Goal: Information Seeking & Learning: Find specific fact

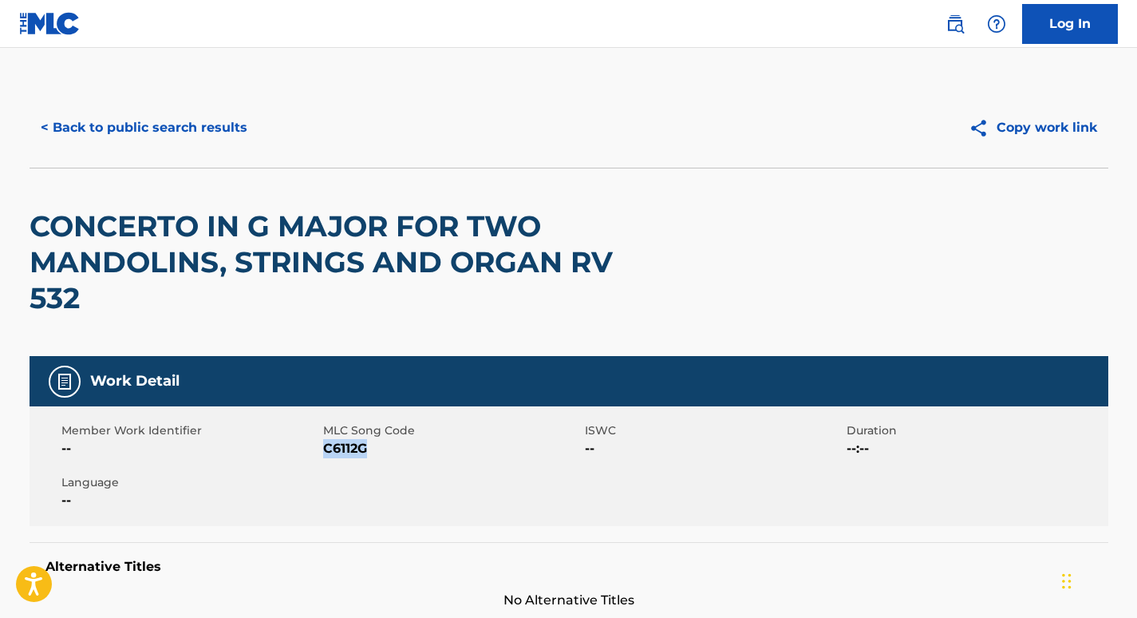
click at [193, 113] on button "< Back to public search results" at bounding box center [144, 128] width 229 height 40
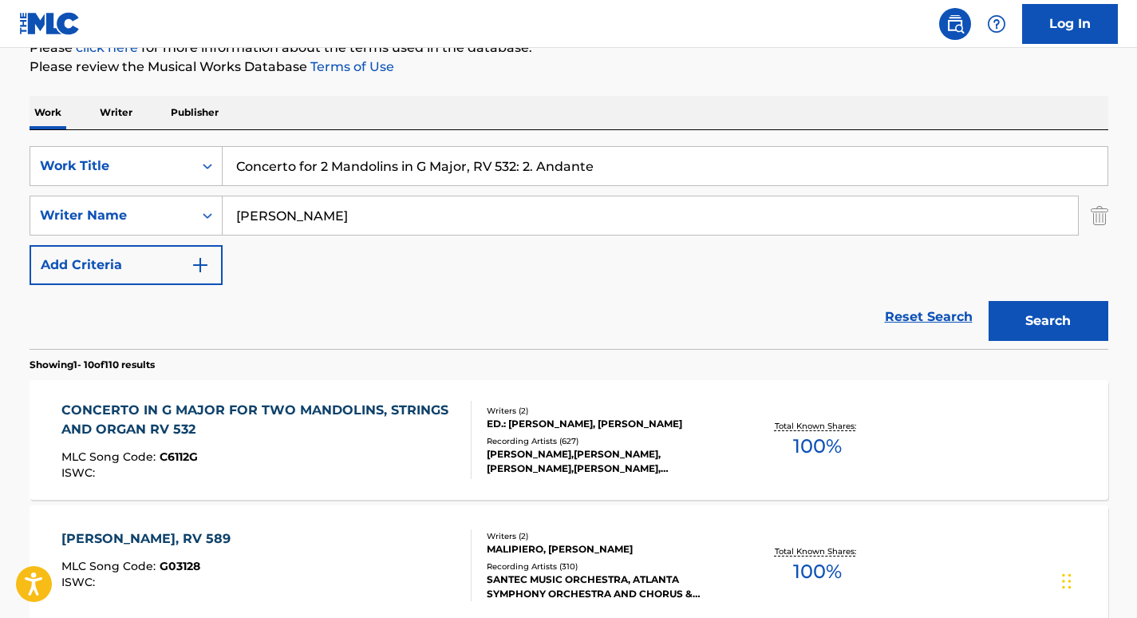
scroll to position [204, 0]
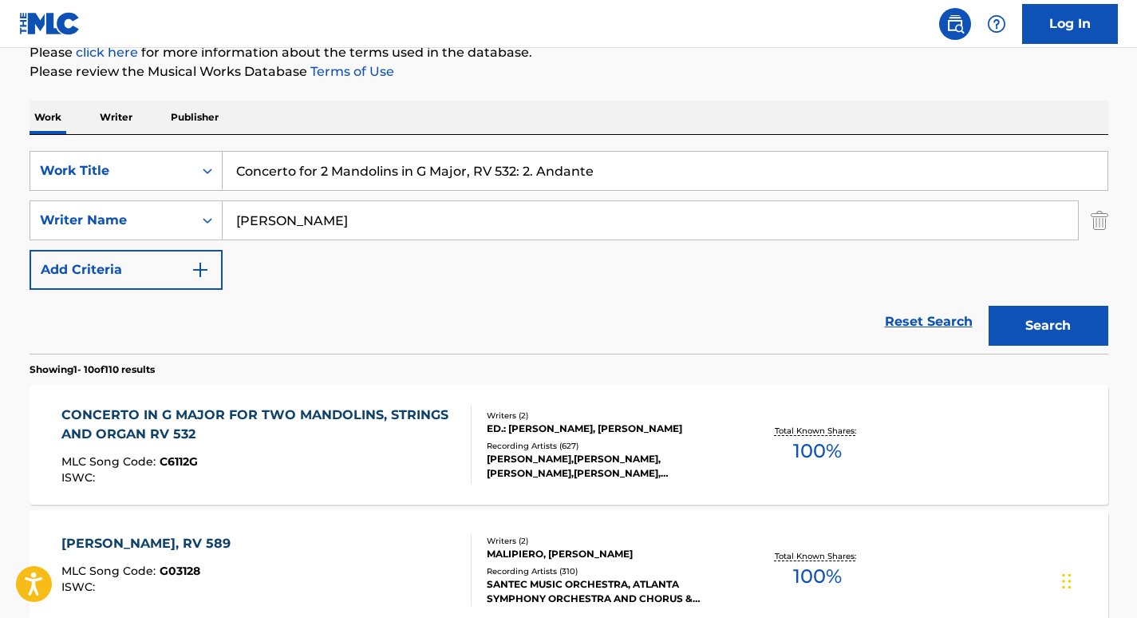
click at [331, 172] on input "Concerto for 2 Mandolins in G Major, RV 532: 2. Andante" at bounding box center [665, 171] width 885 height 38
paste input "Piano Concerto No.21 Movement II"
type input "Piano Concerto No.21 Movement II Andante"
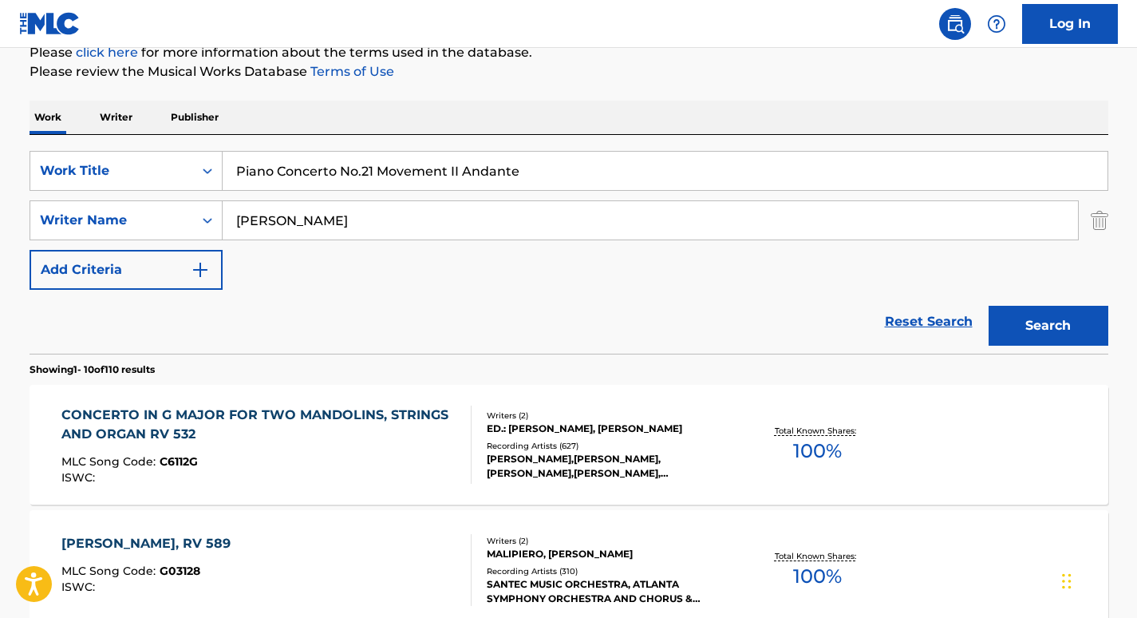
click at [285, 215] on input "[PERSON_NAME]" at bounding box center [650, 220] width 855 height 38
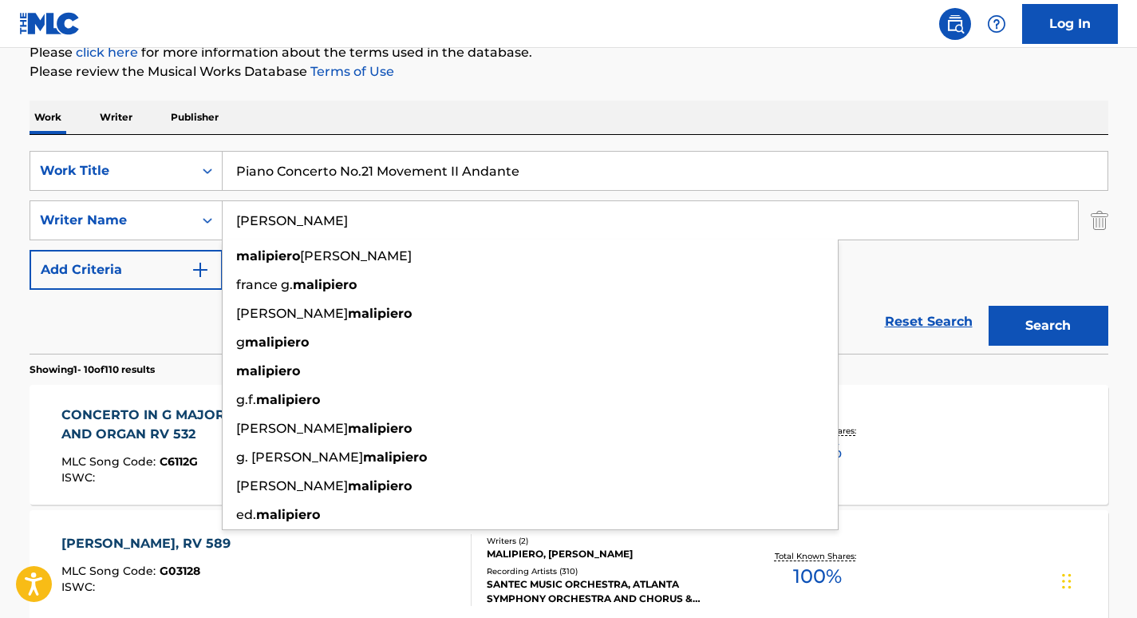
click at [285, 215] on input "[PERSON_NAME]" at bounding box center [650, 220] width 855 height 38
paste input "enge"
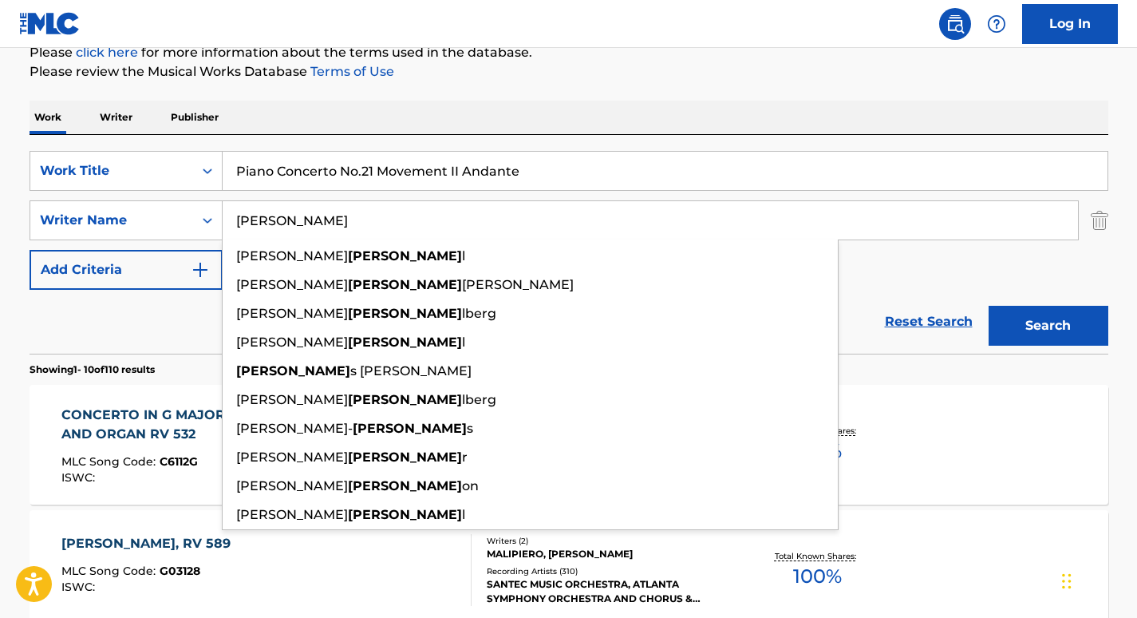
type input "[PERSON_NAME]"
click at [989, 306] on button "Search" at bounding box center [1049, 326] width 120 height 40
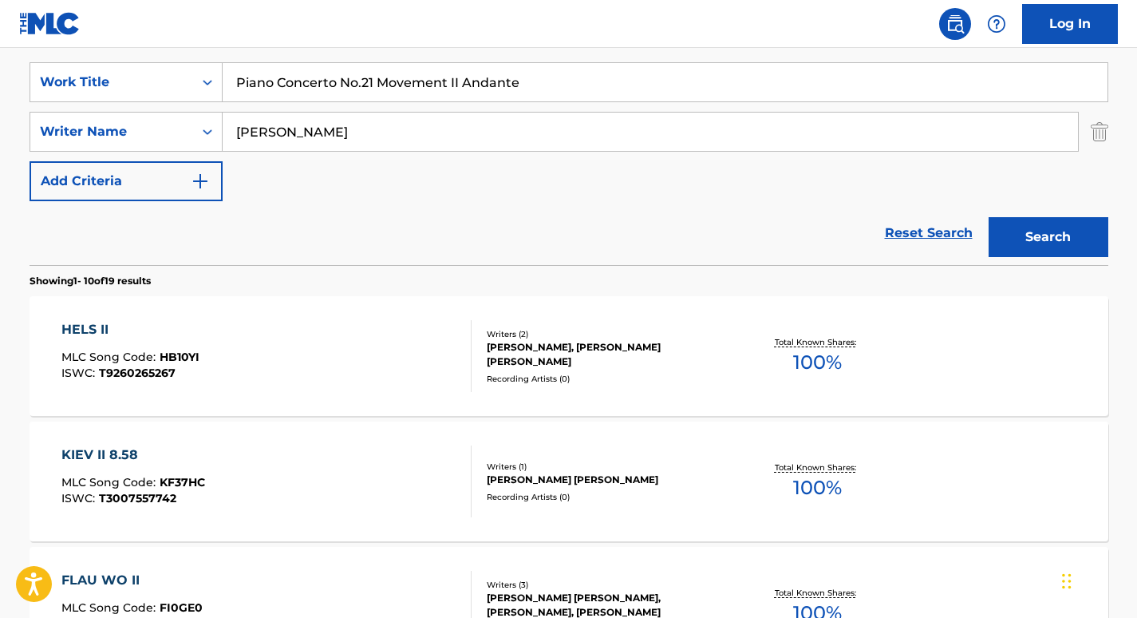
scroll to position [294, 0]
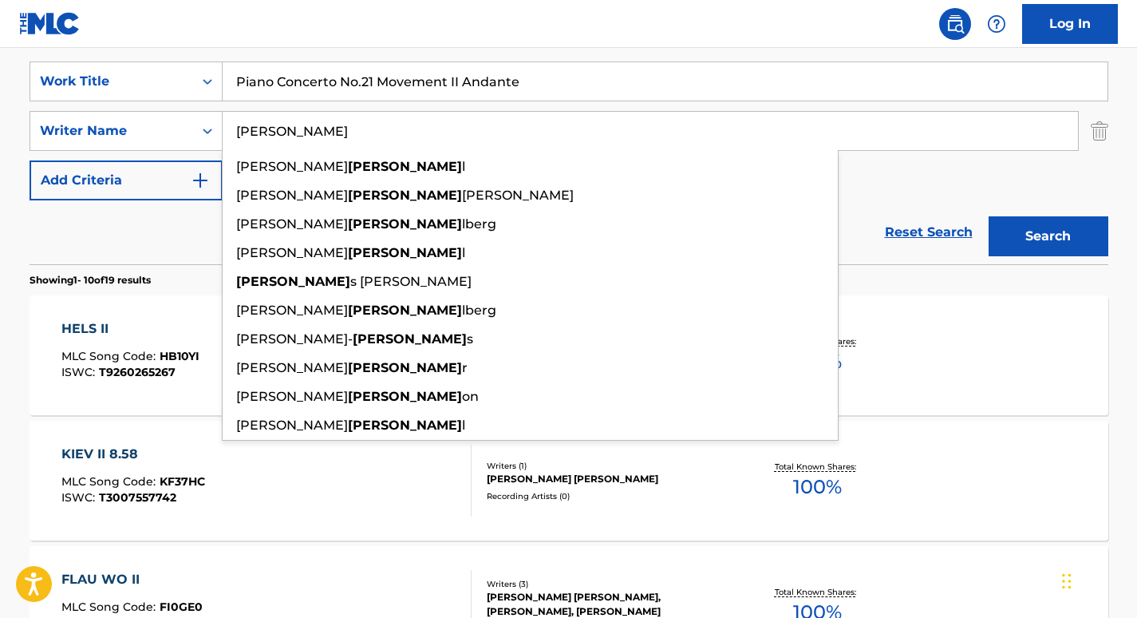
click at [359, 81] on input "Piano Concerto No.21 Movement II Andante" at bounding box center [665, 81] width 885 height 38
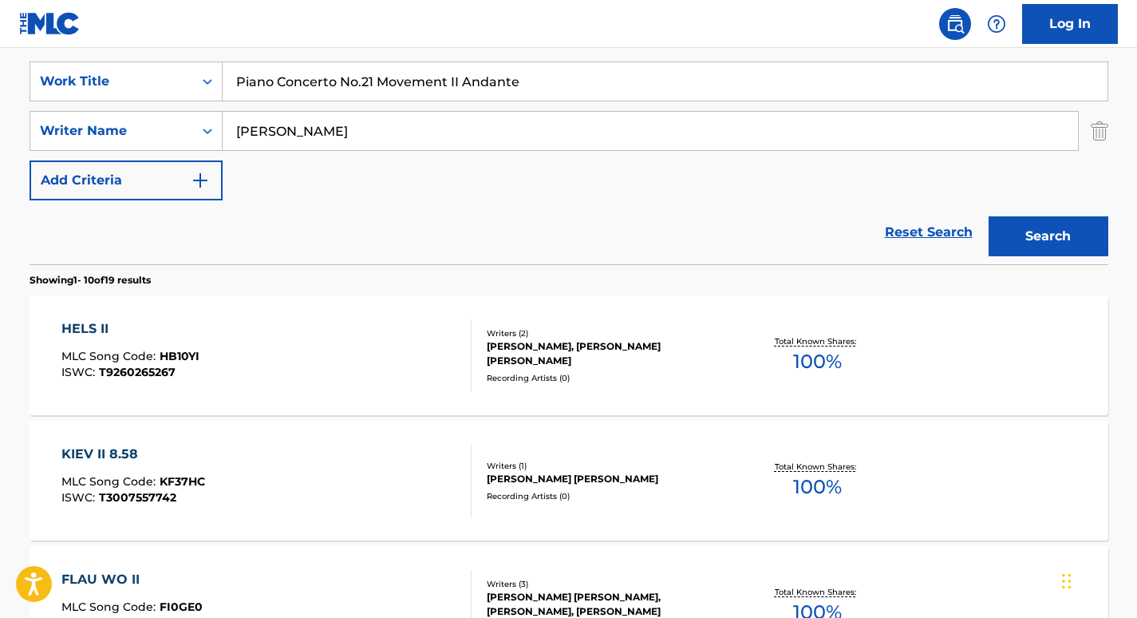
click at [359, 81] on input "Piano Concerto No.21 Movement II Andante" at bounding box center [665, 81] width 885 height 38
paste input "Fantasia in C Minor, K. 396"
type input "Fantasia in C Minor, K. 396"
drag, startPoint x: 340, startPoint y: 135, endPoint x: 140, endPoint y: 118, distance: 200.2
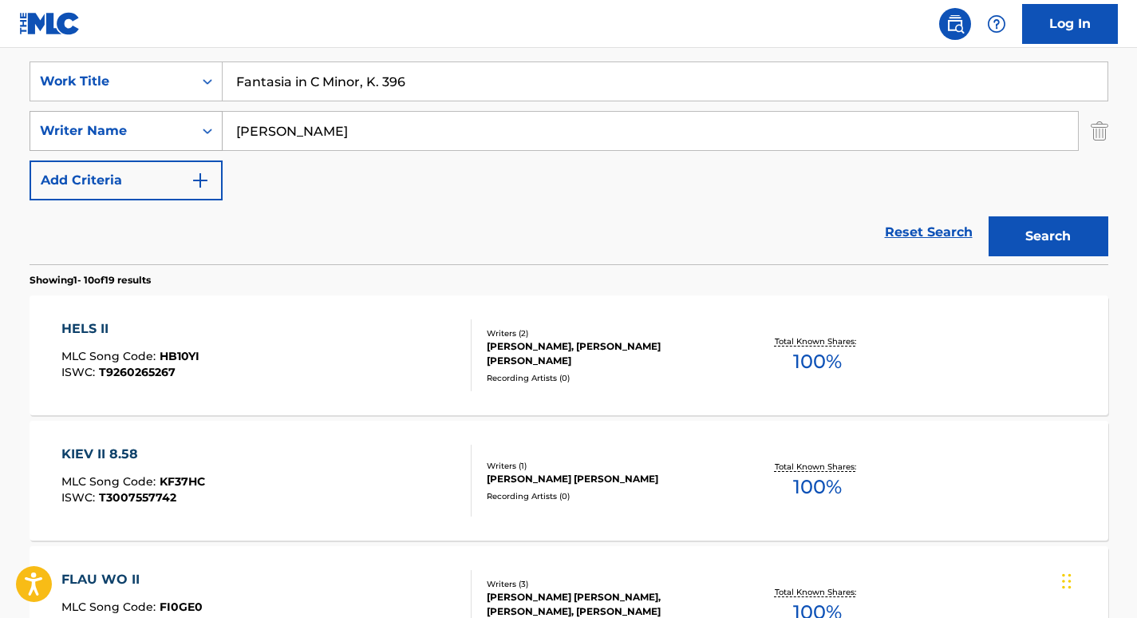
click at [140, 118] on div "SearchWithCriteriaf1adc70b-f58d-4edb-992a-9a6c675f11c6 Writer Name [PERSON_NAME]" at bounding box center [569, 131] width 1079 height 40
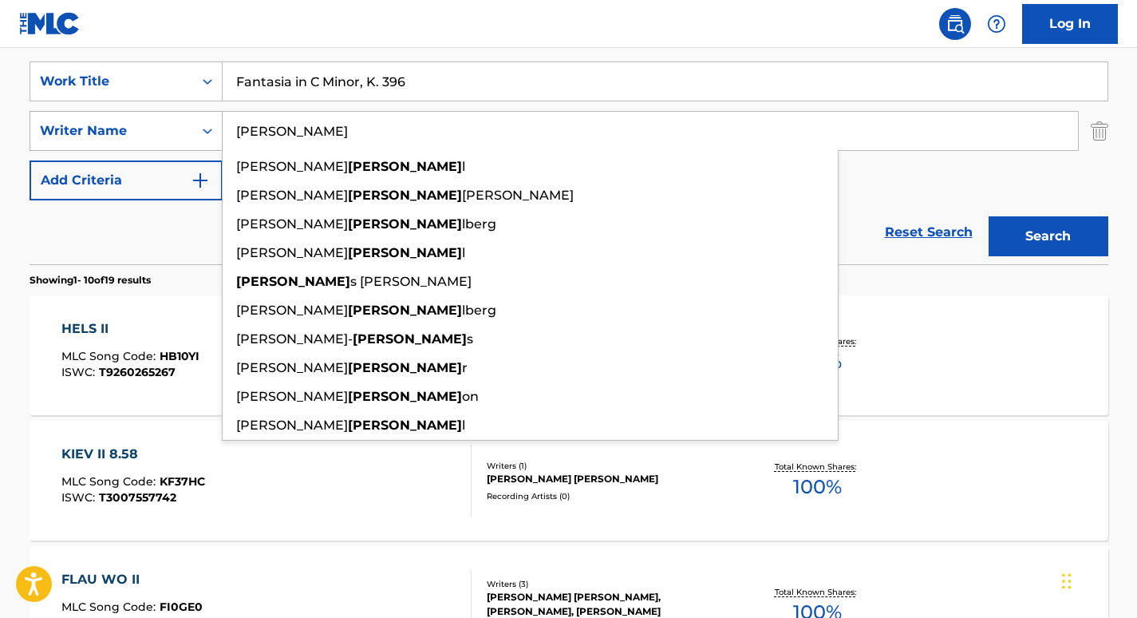
paste input "[PERSON_NAME]"
type input "[PERSON_NAME]"
click at [989, 216] on button "Search" at bounding box center [1049, 236] width 120 height 40
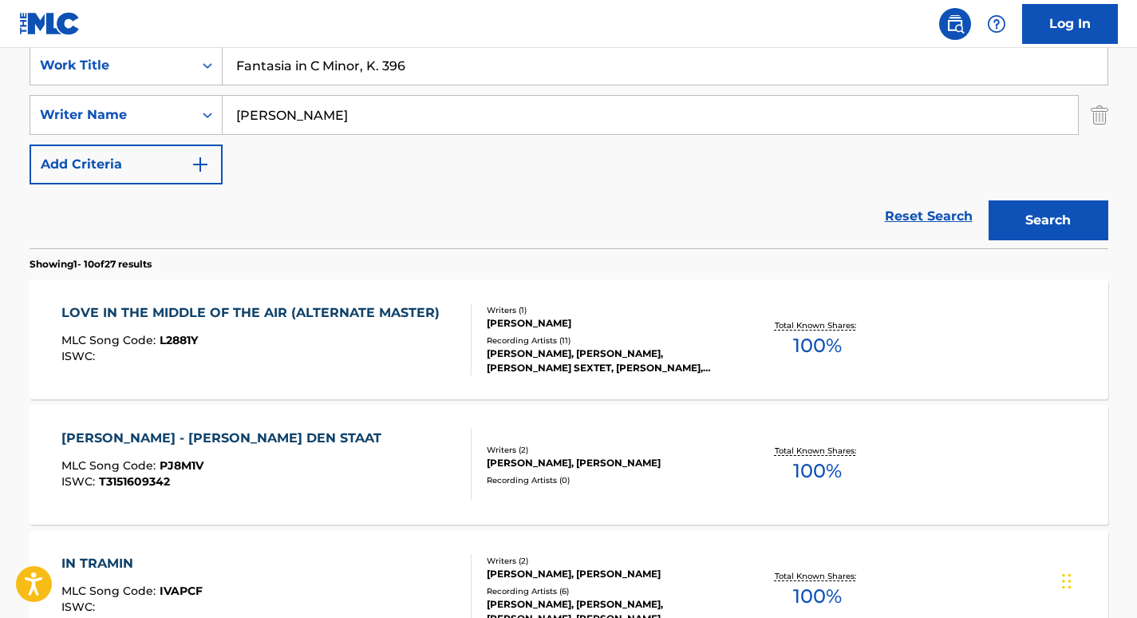
scroll to position [315, 0]
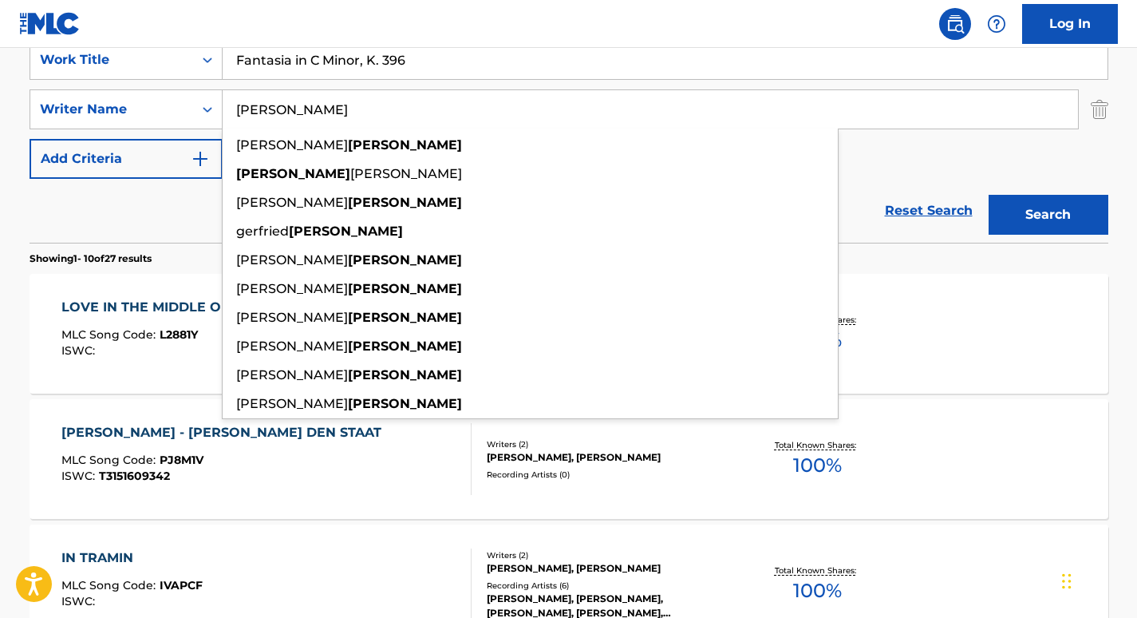
click at [298, 63] on input "Fantasia in C Minor, K. 396" at bounding box center [665, 60] width 885 height 38
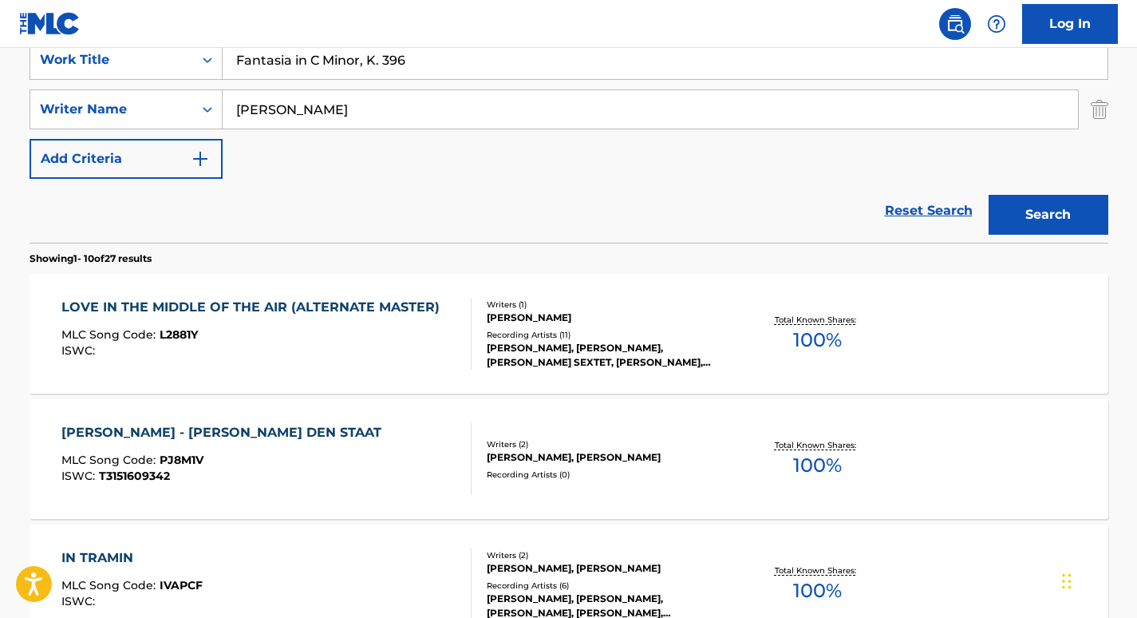
click at [298, 63] on input "Fantasia in C Minor, K. 396" at bounding box center [665, 60] width 885 height 38
paste input "Piano Concerto No. 1"
type input "Piano Concerto No. 1"
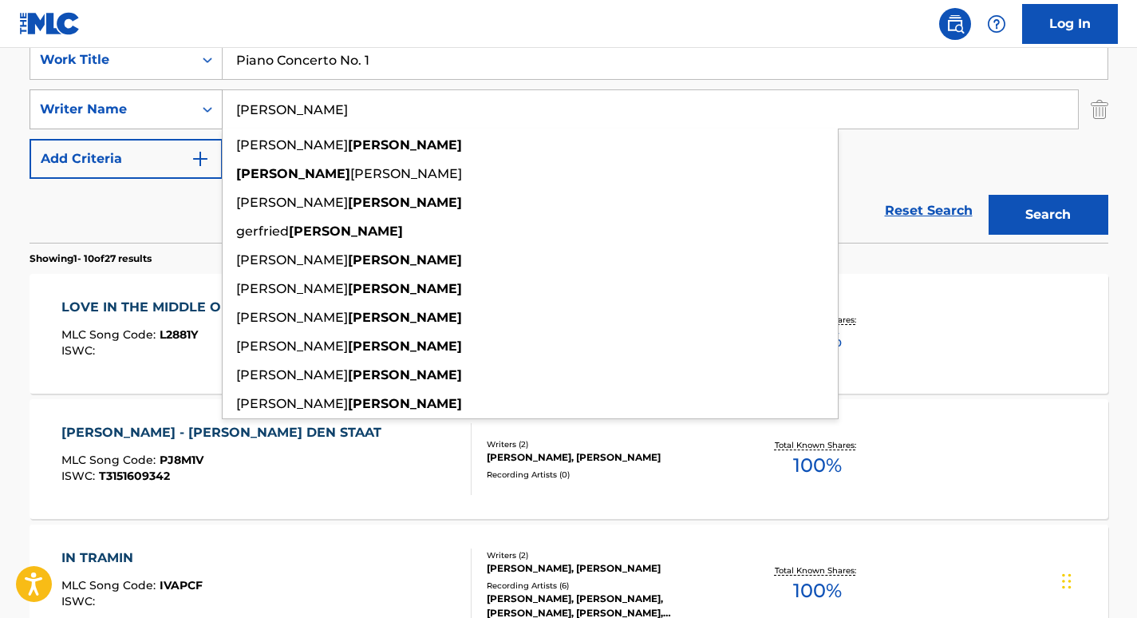
drag, startPoint x: 311, startPoint y: 118, endPoint x: 119, endPoint y: 105, distance: 192.7
click at [119, 105] on div "SearchWithCriteriaf1adc70b-f58d-4edb-992a-9a6c675f11c6 Writer Name [PERSON_NAME…" at bounding box center [569, 109] width 1079 height 40
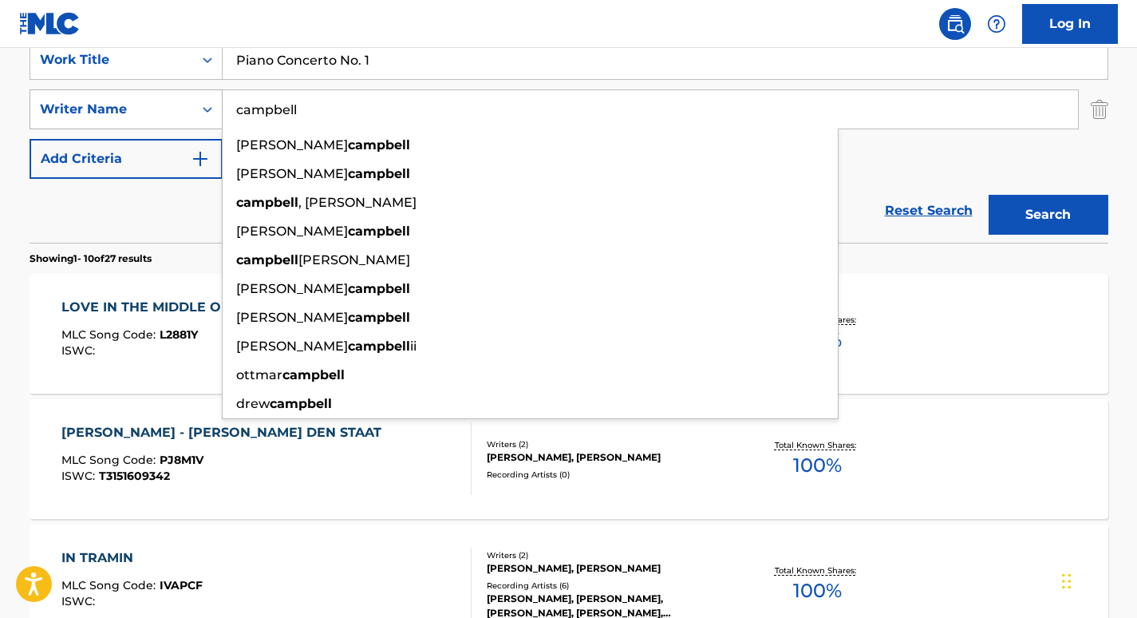
type input "campbell"
click at [989, 195] on button "Search" at bounding box center [1049, 215] width 120 height 40
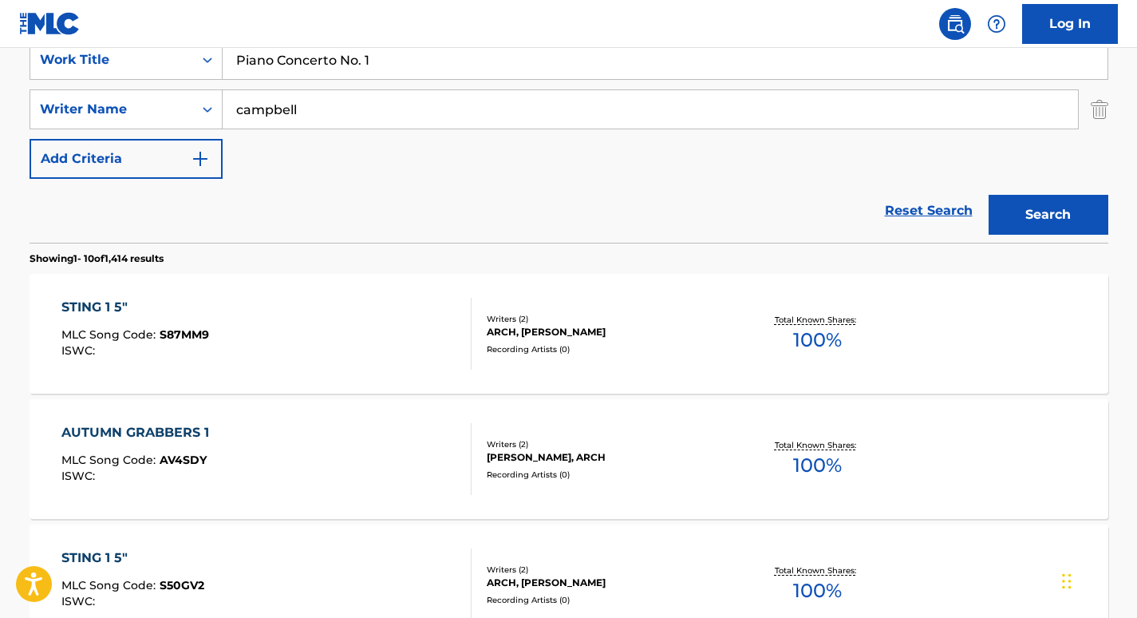
click at [274, 61] on input "Piano Concerto No. 1" at bounding box center [665, 60] width 885 height 38
paste input "Larghetto from Piano Concerto in D Major, K. 537"
type input "Larghetto from Piano Concerto in D Major, K. 537"
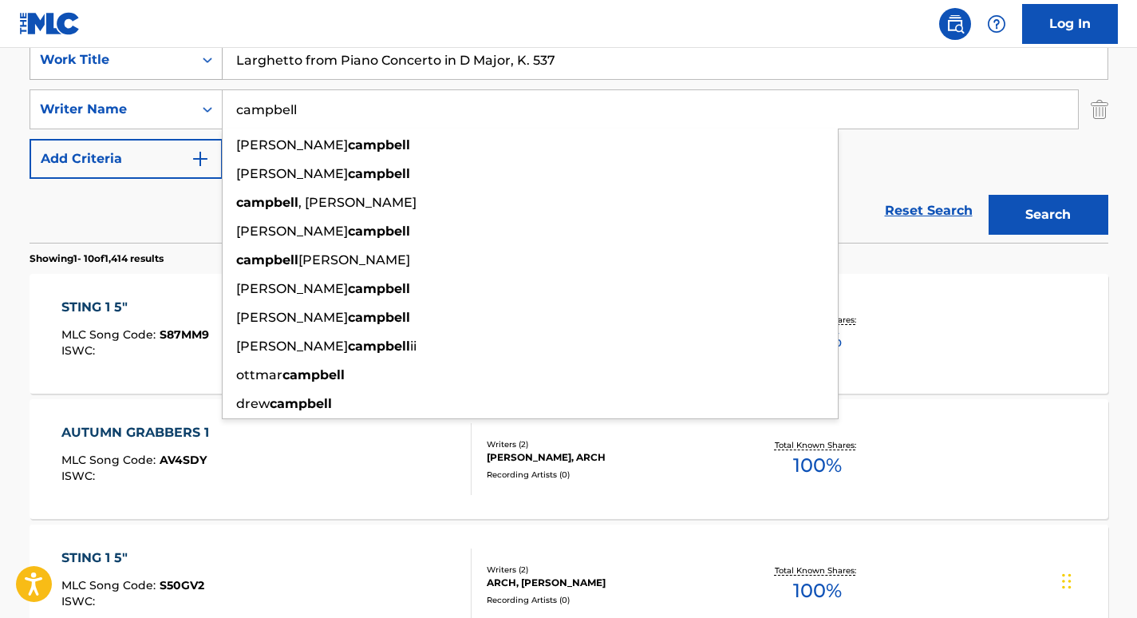
drag, startPoint x: 322, startPoint y: 111, endPoint x: 145, endPoint y: 72, distance: 181.4
click at [145, 78] on div "SearchWithCriteria48548948-793c-4f23-bb28-0f13199ed706 Work Title Larghetto fro…" at bounding box center [569, 109] width 1079 height 139
paste input "Jandó"
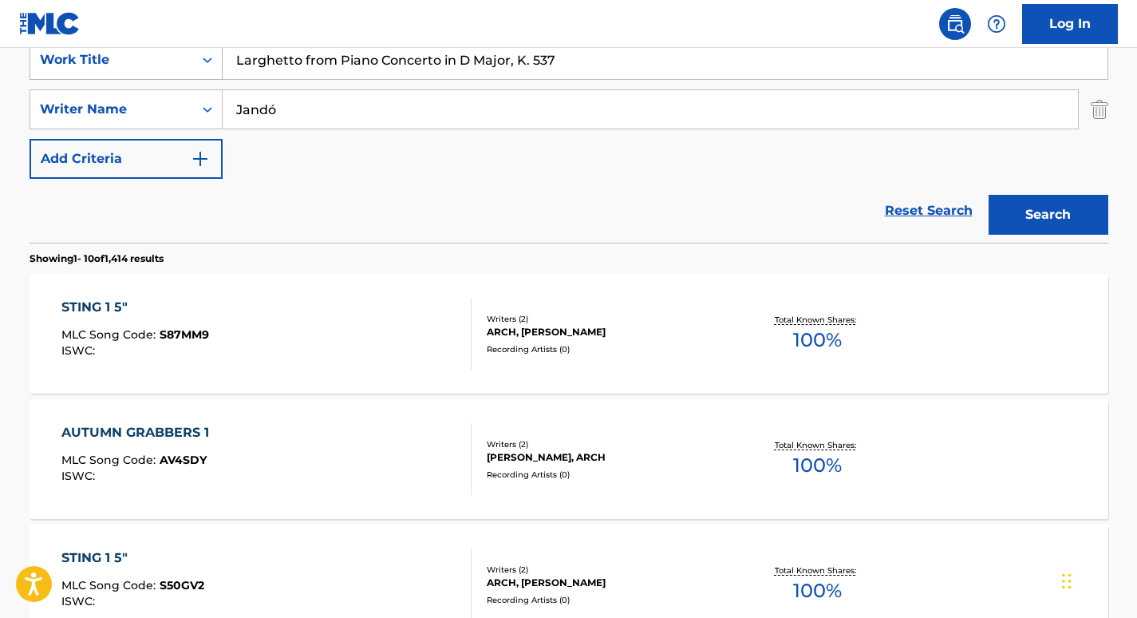
type input "Jandó"
click at [989, 195] on button "Search" at bounding box center [1049, 215] width 120 height 40
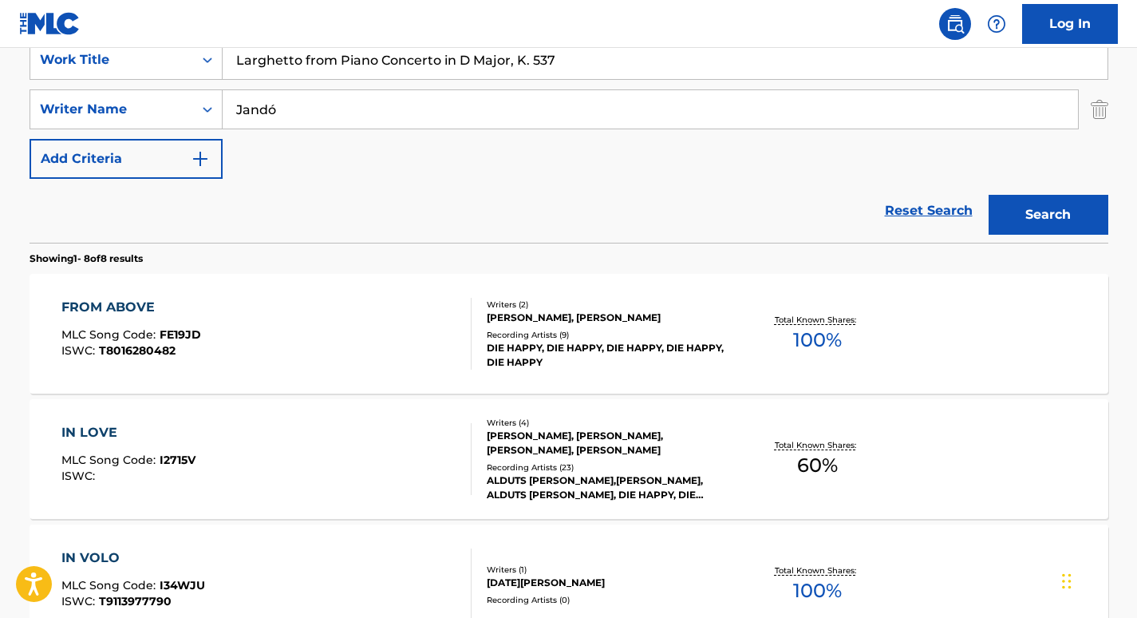
click at [322, 60] on input "Larghetto from Piano Concerto in D Major, K. 537" at bounding box center [665, 60] width 885 height 38
